Goal: Transaction & Acquisition: Purchase product/service

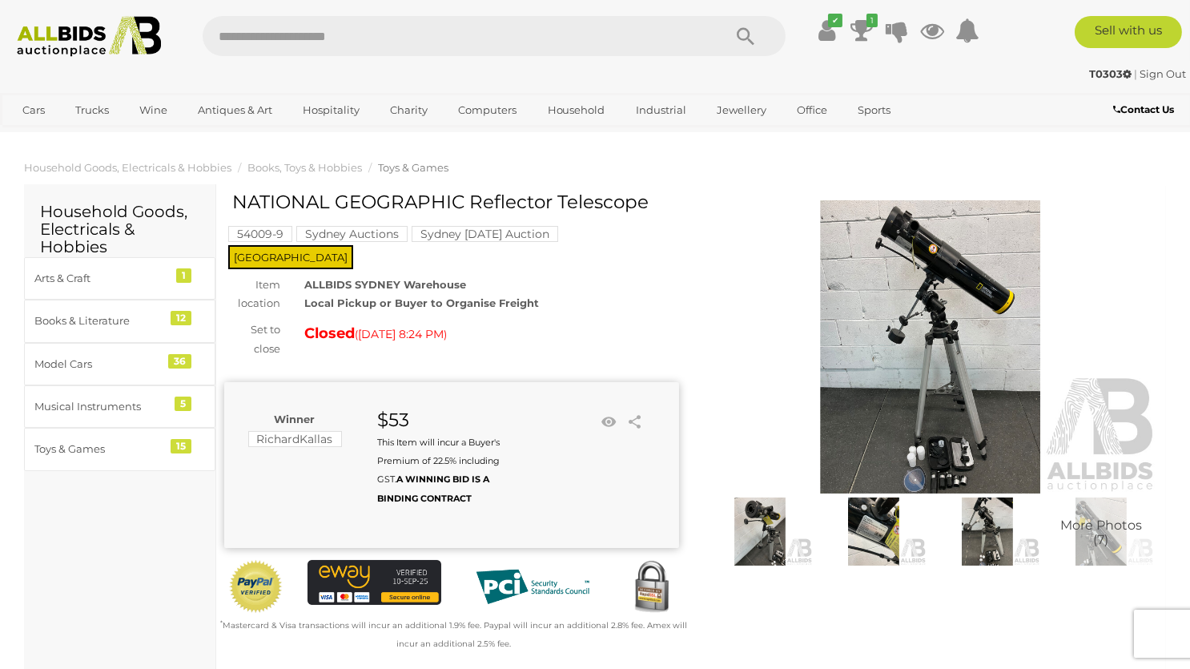
drag, startPoint x: 235, startPoint y: 201, endPoint x: 766, endPoint y: 202, distance: 531.0
click at [766, 202] on div "Winning Outbid Warranty Charity" at bounding box center [691, 432] width 958 height 481
click at [719, 213] on img at bounding box center [930, 346] width 455 height 293
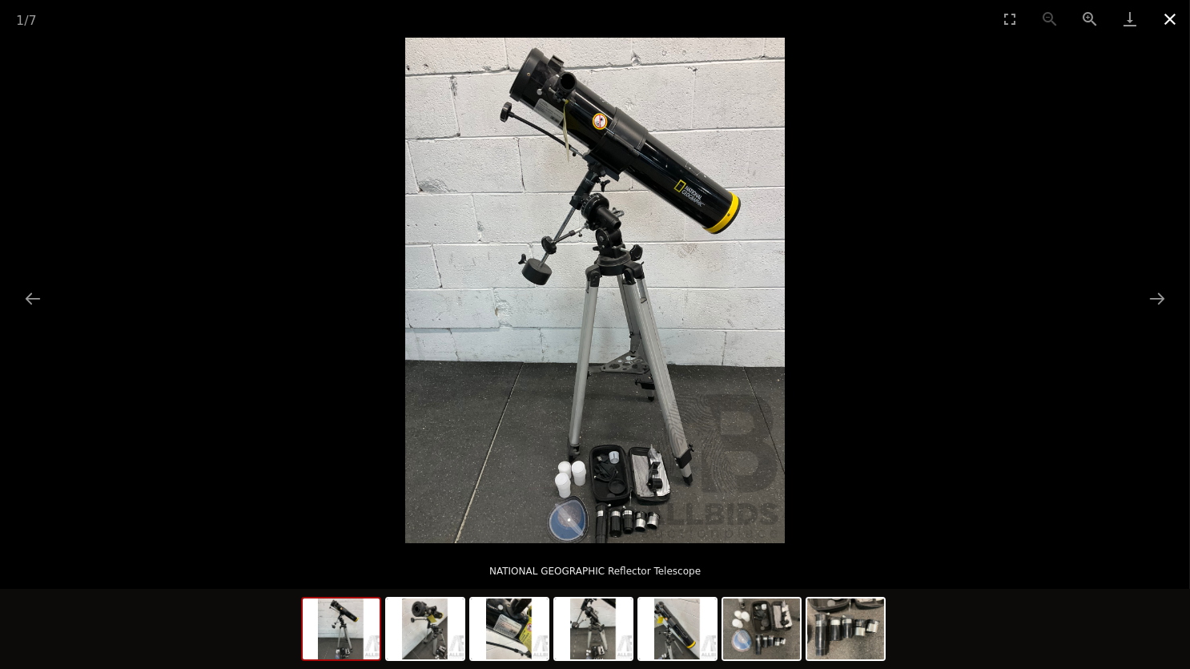
click at [1179, 18] on button "Close gallery" at bounding box center [1170, 19] width 40 height 38
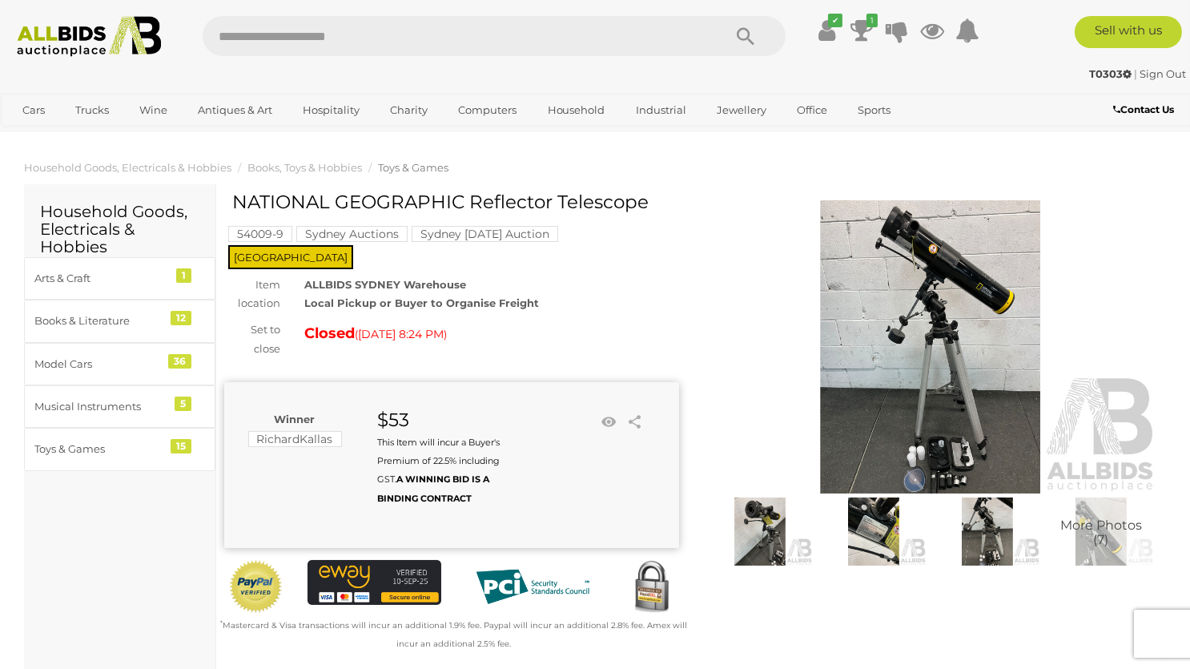
click at [683, 250] on div "NATIONAL GEOGRAPHIC Reflector Telescope 54009-9 Sydney Auctions Sydney Sunday A…" at bounding box center [451, 432] width 479 height 481
drag, startPoint x: 533, startPoint y: 185, endPoint x: 206, endPoint y: 168, distance: 328.0
drag, startPoint x: 346, startPoint y: 213, endPoint x: 279, endPoint y: 195, distance: 69.5
click at [343, 215] on div "NATIONAL GEOGRAPHIC Reflector Telescope" at bounding box center [453, 208] width 443 height 32
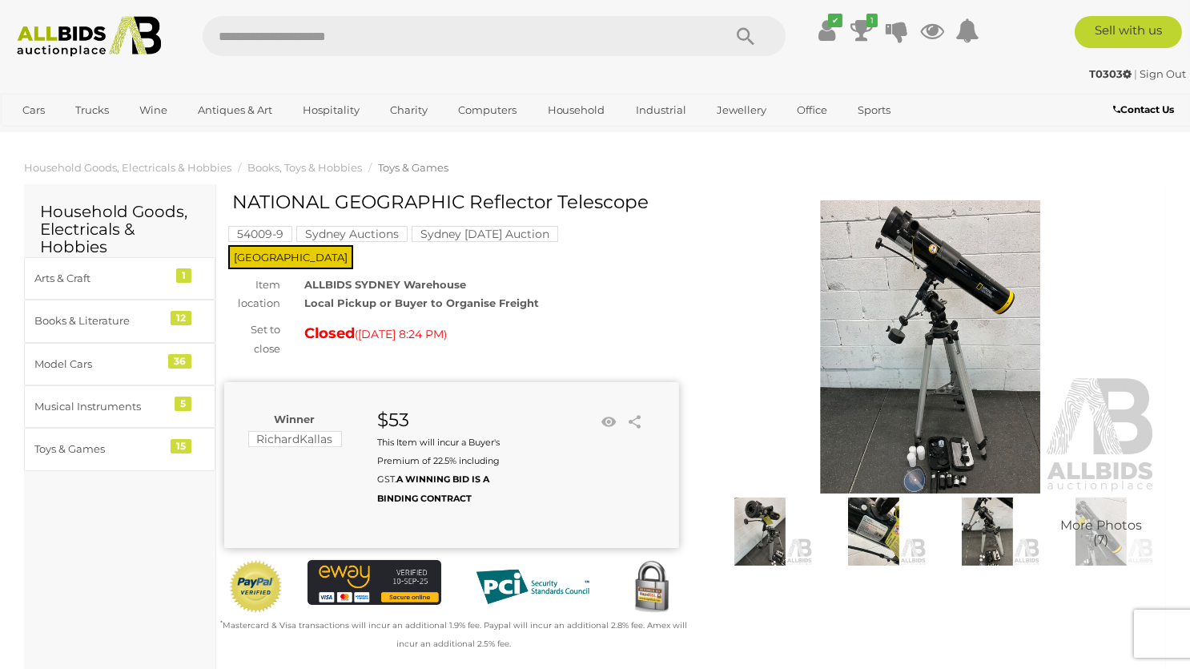
drag, startPoint x: 234, startPoint y: 200, endPoint x: 660, endPoint y: 207, distance: 426.1
click at [660, 207] on h1 "NATIONAL GEOGRAPHIC Reflector Telescope" at bounding box center [453, 202] width 443 height 20
copy h1 "NATIONAL GEOGRAPHIC Reflector Telescope"
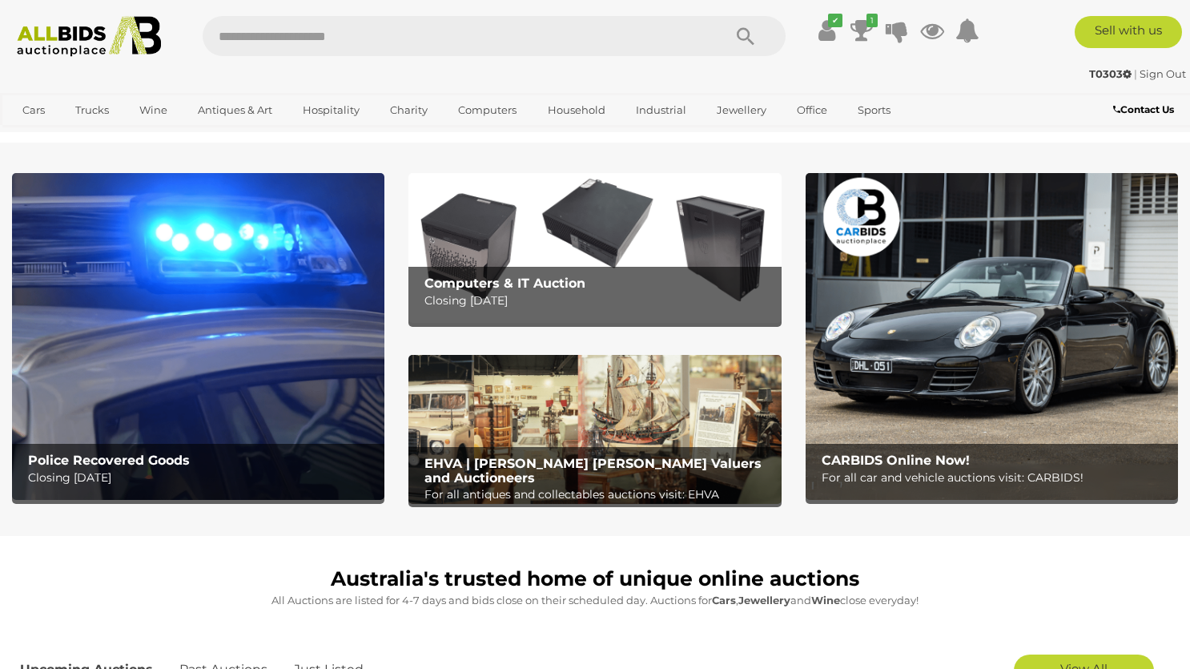
click at [404, 46] on input "text" at bounding box center [455, 36] width 504 height 40
type input "******"
click at [742, 34] on icon "Search" at bounding box center [746, 37] width 18 height 24
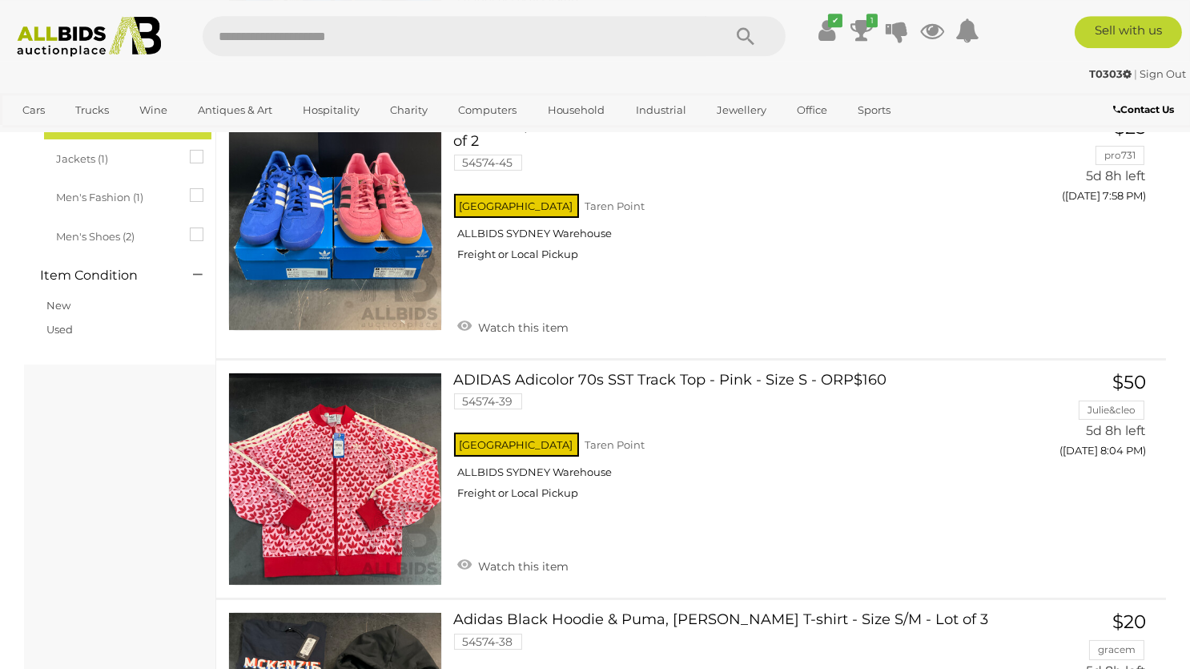
scroll to position [388, 0]
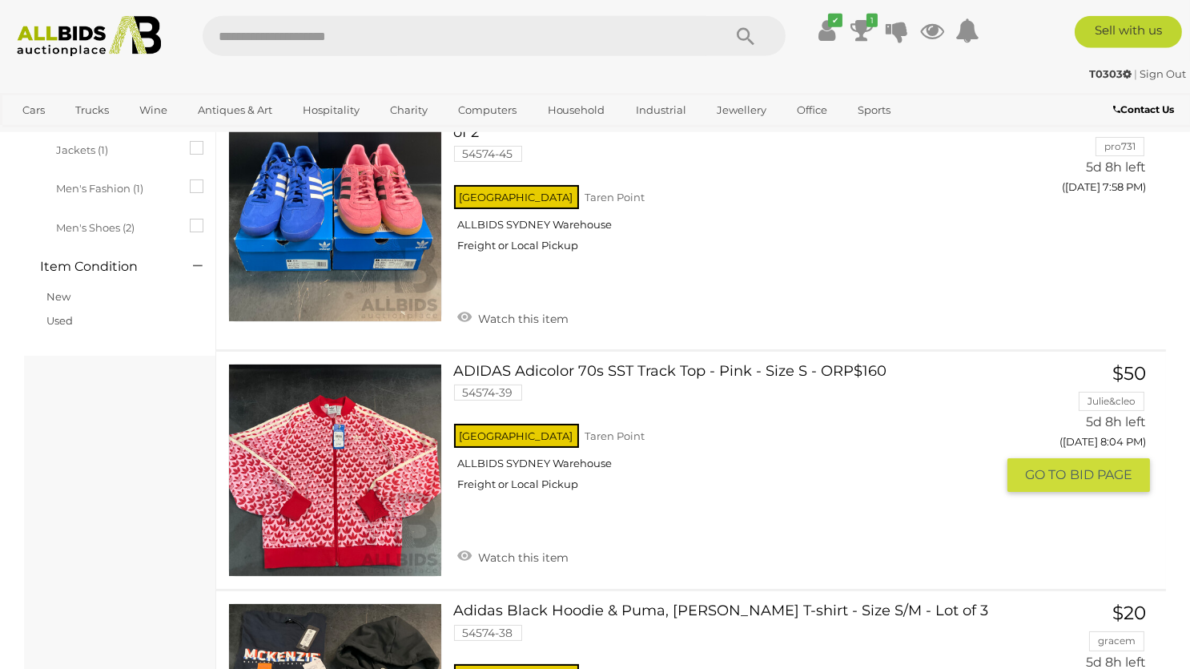
click at [835, 463] on div "NSW Taren Point ALLBIDS SYDNEY Warehouse Freight or Local Pickup" at bounding box center [725, 461] width 542 height 82
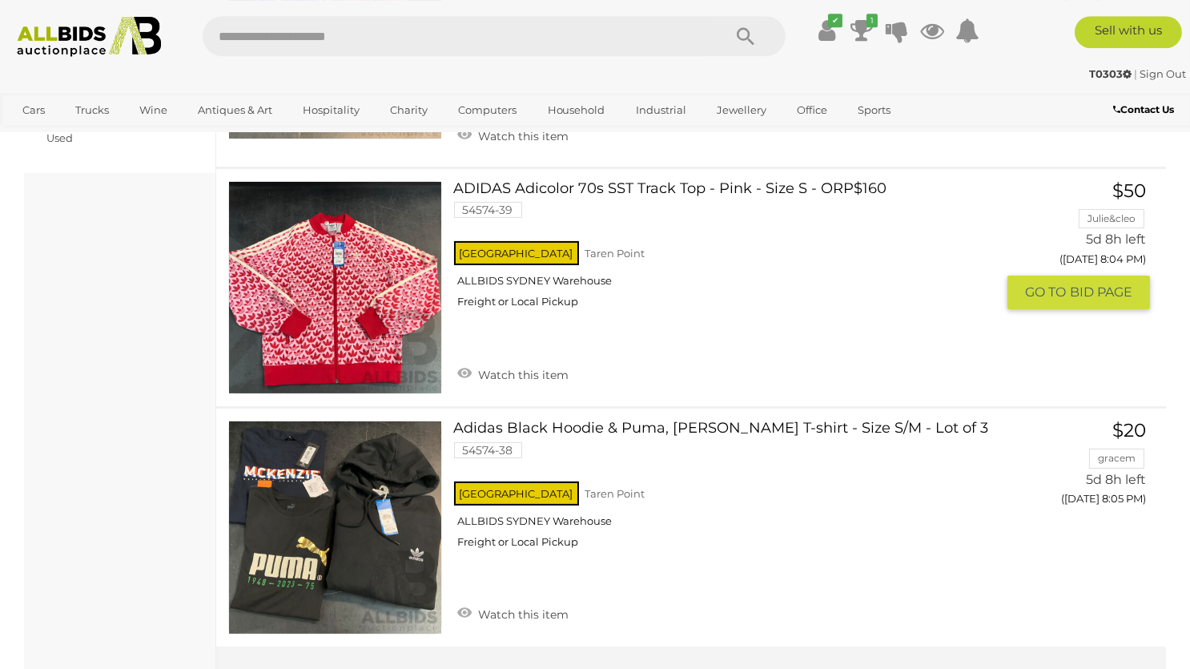
scroll to position [569, 0]
